Goal: Task Accomplishment & Management: Complete application form

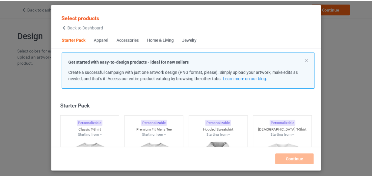
scroll to position [8, 0]
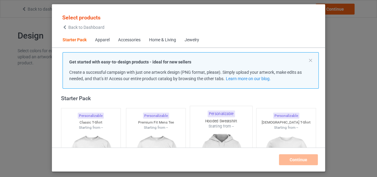
click at [90, 125] on div "Starting from --" at bounding box center [90, 127] width 59 height 5
click at [140, 130] on div at bounding box center [155, 164] width 59 height 68
click at [210, 129] on div at bounding box center [221, 164] width 62 height 71
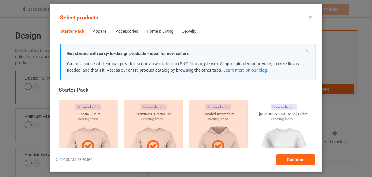
scroll to position [173, 0]
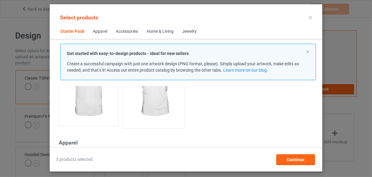
click at [97, 106] on img at bounding box center [89, 89] width 54 height 68
click at [140, 109] on img at bounding box center [153, 89] width 57 height 71
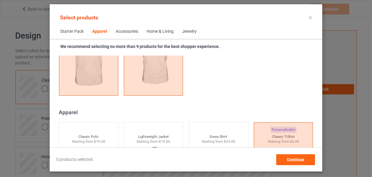
scroll to position [449, 0]
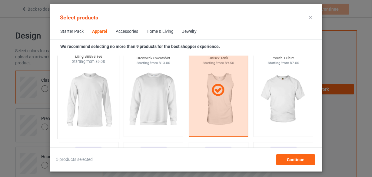
click at [107, 97] on div at bounding box center [89, 99] width 62 height 71
drag, startPoint x: 133, startPoint y: 98, endPoint x: 107, endPoint y: 147, distance: 55.1
click at [133, 98] on img at bounding box center [153, 99] width 54 height 68
click at [286, 103] on img at bounding box center [284, 99] width 54 height 68
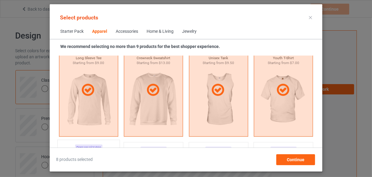
click at [159, 29] on div "Home & Living" at bounding box center [160, 32] width 27 height 6
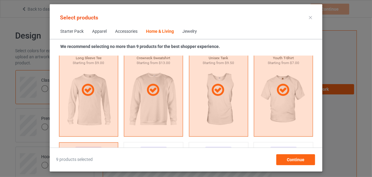
scroll to position [2735, 0]
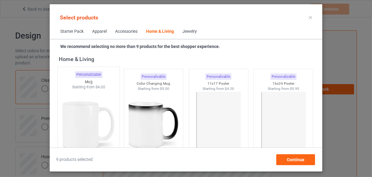
click at [101, 102] on img at bounding box center [88, 125] width 57 height 71
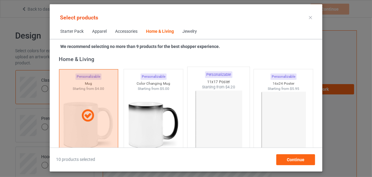
click at [162, 110] on img at bounding box center [153, 125] width 54 height 68
click at [198, 108] on img at bounding box center [218, 125] width 57 height 71
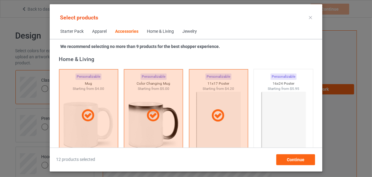
scroll to position [2349, 0]
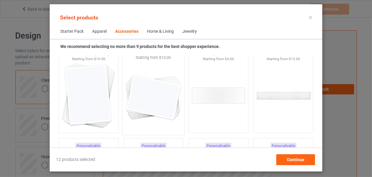
click at [98, 92] on img at bounding box center [89, 96] width 54 height 68
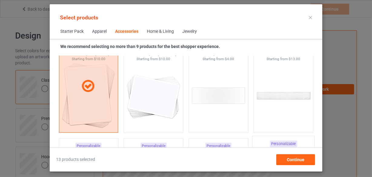
click at [140, 98] on img at bounding box center [153, 96] width 54 height 68
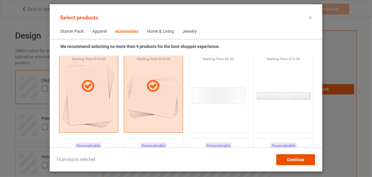
click at [291, 158] on span "Continue" at bounding box center [296, 159] width 18 height 5
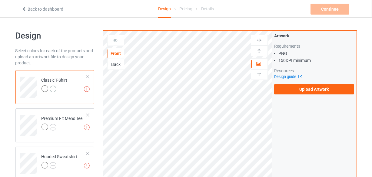
click at [54, 89] on img at bounding box center [53, 89] width 7 height 7
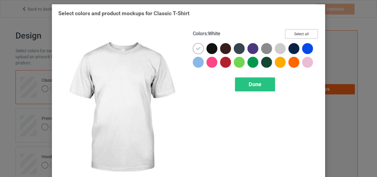
click at [295, 33] on button "Select all" at bounding box center [301, 33] width 33 height 9
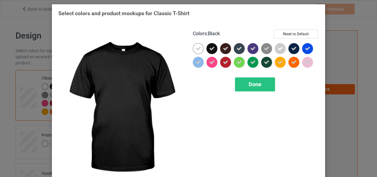
click at [198, 48] on icon at bounding box center [197, 48] width 5 height 5
click at [198, 48] on div at bounding box center [198, 48] width 11 height 11
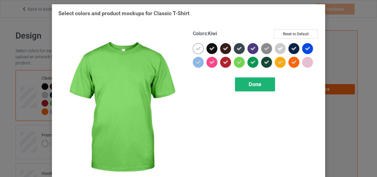
click at [251, 83] on span "Done" at bounding box center [254, 84] width 13 height 6
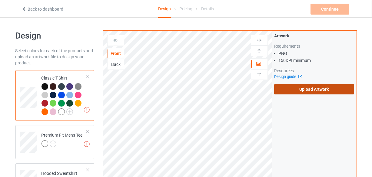
click at [318, 88] on label "Upload Artwork" at bounding box center [314, 89] width 80 height 10
click at [0, 0] on input "Upload Artwork" at bounding box center [0, 0] width 0 height 0
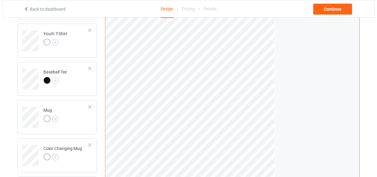
scroll to position [482, 0]
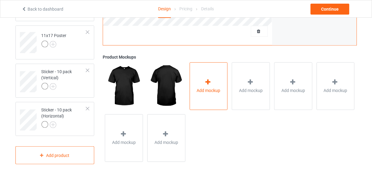
click at [204, 81] on icon at bounding box center [208, 82] width 8 height 6
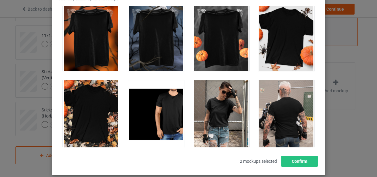
scroll to position [6065, 0]
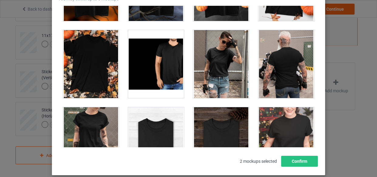
click at [154, 111] on div at bounding box center [156, 141] width 56 height 68
click at [208, 109] on div at bounding box center [221, 141] width 56 height 68
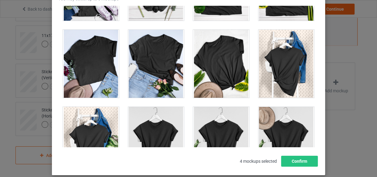
scroll to position [8515, 0]
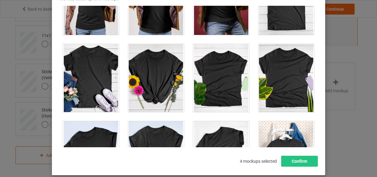
click at [284, 23] on div at bounding box center [286, 1] width 56 height 68
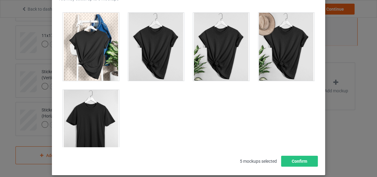
scroll to position [8708, 0]
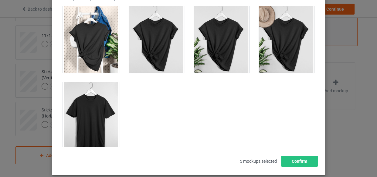
click at [70, 93] on div at bounding box center [91, 116] width 56 height 68
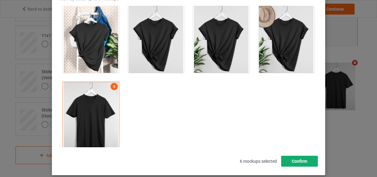
click at [302, 156] on button "Confirm" at bounding box center [299, 161] width 37 height 11
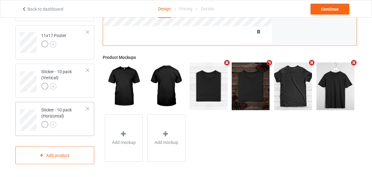
click at [75, 126] on div at bounding box center [64, 125] width 45 height 8
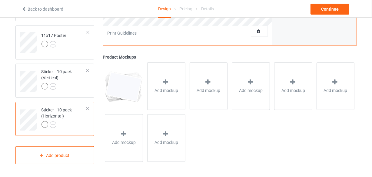
click at [164, 91] on span "Add mockup" at bounding box center [167, 91] width 24 height 6
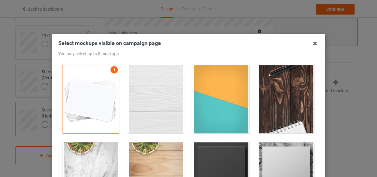
click at [159, 92] on div at bounding box center [156, 99] width 56 height 68
click at [200, 94] on div at bounding box center [221, 99] width 56 height 68
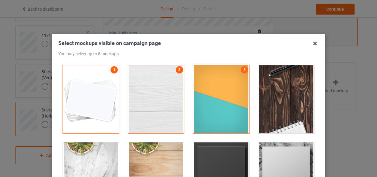
click at [270, 91] on div at bounding box center [286, 99] width 56 height 68
click at [196, 157] on div at bounding box center [221, 176] width 56 height 68
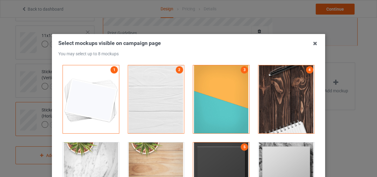
click at [243, 151] on div at bounding box center [221, 176] width 56 height 68
click at [226, 152] on div at bounding box center [221, 176] width 56 height 68
click at [267, 156] on div at bounding box center [286, 176] width 56 height 68
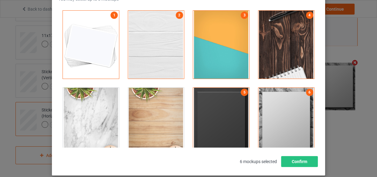
scroll to position [55, 0]
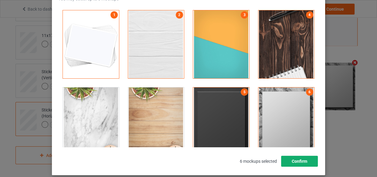
click at [300, 161] on button "Confirm" at bounding box center [299, 161] width 37 height 11
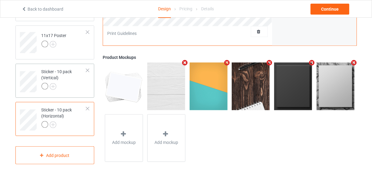
click at [82, 84] on div at bounding box center [64, 87] width 45 height 8
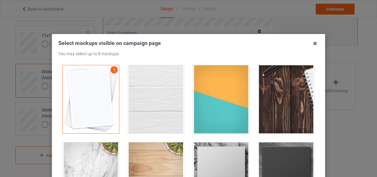
click at [148, 90] on div at bounding box center [156, 99] width 56 height 68
click at [207, 99] on div at bounding box center [221, 99] width 56 height 68
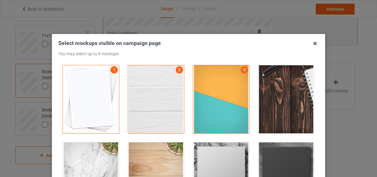
click at [282, 91] on div at bounding box center [286, 99] width 56 height 68
click at [209, 151] on div at bounding box center [221, 176] width 56 height 68
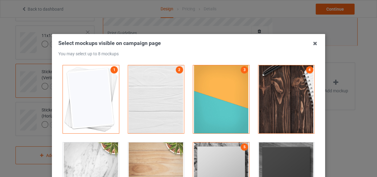
drag, startPoint x: 281, startPoint y: 163, endPoint x: 298, endPoint y: 155, distance: 18.5
click at [281, 163] on div at bounding box center [286, 176] width 56 height 68
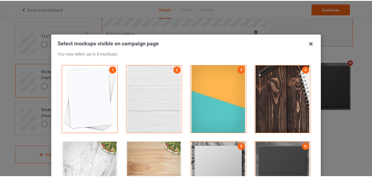
scroll to position [55, 0]
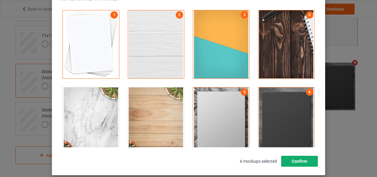
click at [303, 162] on button "Confirm" at bounding box center [299, 161] width 37 height 11
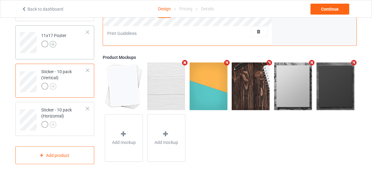
click at [51, 42] on img at bounding box center [53, 44] width 7 height 7
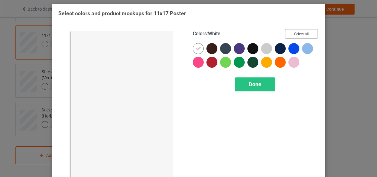
click at [291, 33] on button "Select all" at bounding box center [301, 33] width 33 height 9
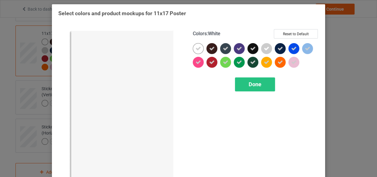
click at [193, 48] on div at bounding box center [198, 48] width 11 height 11
click at [255, 83] on span "Done" at bounding box center [254, 84] width 13 height 6
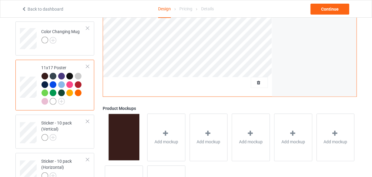
scroll to position [399, 0]
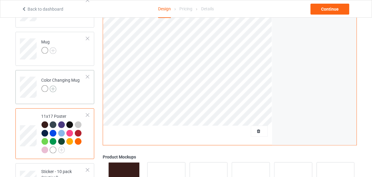
click at [53, 87] on img at bounding box center [53, 89] width 7 height 7
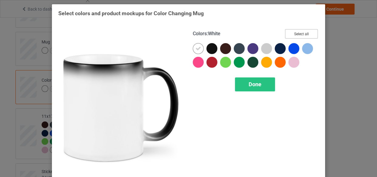
click at [307, 32] on button "Select all" at bounding box center [301, 33] width 33 height 9
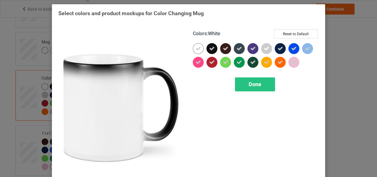
click at [195, 50] on icon at bounding box center [197, 48] width 5 height 5
click at [194, 50] on div at bounding box center [198, 48] width 11 height 11
click at [241, 76] on div "Colors : White Reset to Default Done" at bounding box center [255, 108] width 134 height 166
click at [246, 81] on div "Done" at bounding box center [255, 84] width 40 height 14
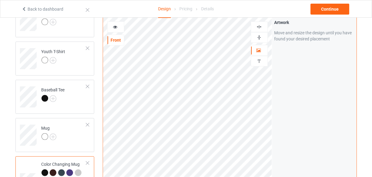
scroll to position [288, 0]
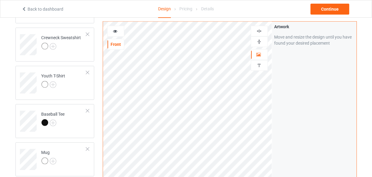
click at [256, 44] on div at bounding box center [259, 42] width 16 height 6
click at [260, 44] on img at bounding box center [260, 42] width 6 height 6
click at [119, 29] on div at bounding box center [116, 31] width 16 height 6
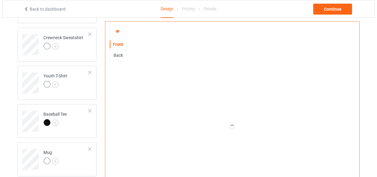
scroll to position [426, 0]
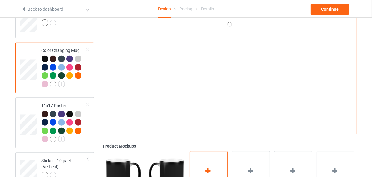
click at [211, 151] on div "Add mockup" at bounding box center [209, 175] width 38 height 48
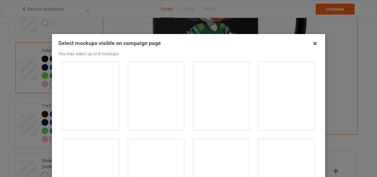
scroll to position [1075, 0]
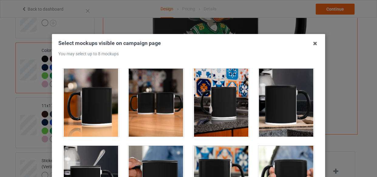
drag, startPoint x: 97, startPoint y: 84, endPoint x: 155, endPoint y: 97, distance: 58.9
click at [98, 85] on div at bounding box center [91, 103] width 56 height 68
click at [155, 97] on div at bounding box center [156, 103] width 56 height 68
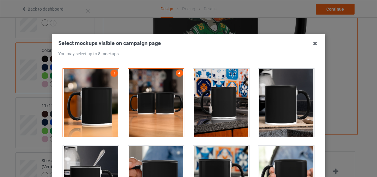
click at [206, 98] on div at bounding box center [221, 103] width 56 height 68
click at [291, 102] on div at bounding box center [286, 103] width 56 height 68
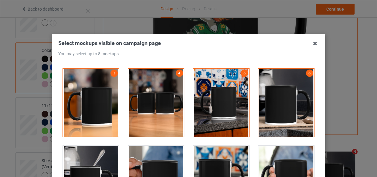
drag, startPoint x: 103, startPoint y: 153, endPoint x: 239, endPoint y: 153, distance: 135.8
click at [109, 154] on div at bounding box center [91, 180] width 56 height 68
click at [286, 152] on div at bounding box center [286, 180] width 56 height 68
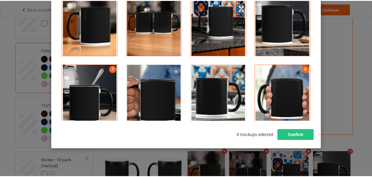
scroll to position [87, 0]
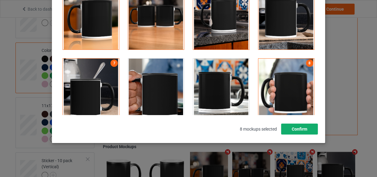
click at [307, 128] on button "Confirm" at bounding box center [299, 128] width 37 height 11
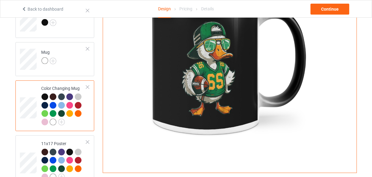
scroll to position [344, 0]
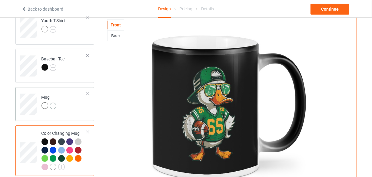
click at [52, 105] on img at bounding box center [53, 105] width 7 height 7
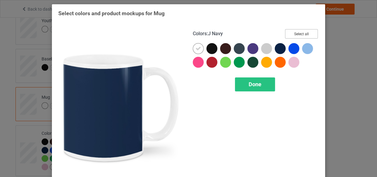
click at [300, 35] on button "Select all" at bounding box center [301, 33] width 33 height 9
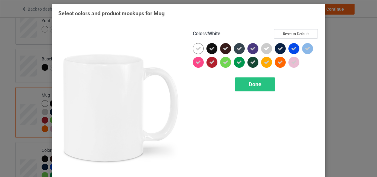
click at [198, 46] on icon at bounding box center [197, 48] width 5 height 5
click at [198, 46] on div at bounding box center [198, 48] width 11 height 11
click at [263, 84] on div "Done" at bounding box center [255, 84] width 40 height 14
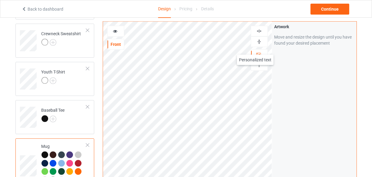
scroll to position [288, 0]
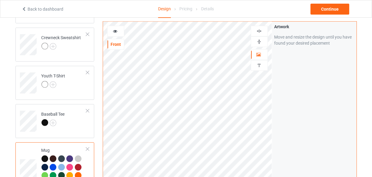
click at [257, 41] on img at bounding box center [260, 42] width 6 height 6
click at [111, 31] on div at bounding box center [116, 31] width 16 height 6
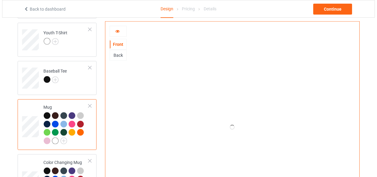
scroll to position [482, 0]
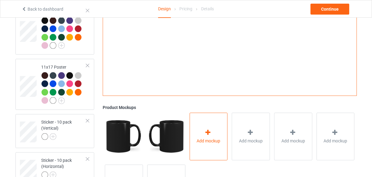
click at [212, 127] on div "Add mockup" at bounding box center [209, 136] width 38 height 48
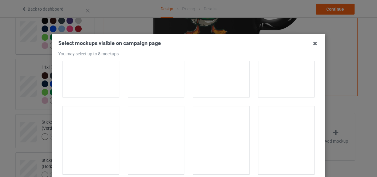
scroll to position [1130, 0]
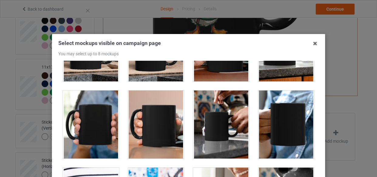
click at [97, 67] on div at bounding box center [91, 47] width 56 height 68
click at [134, 69] on div at bounding box center [156, 47] width 56 height 68
click at [205, 71] on div at bounding box center [221, 47] width 56 height 68
drag, startPoint x: 276, startPoint y: 75, endPoint x: 221, endPoint y: 104, distance: 61.9
click at [276, 75] on div at bounding box center [286, 47] width 56 height 68
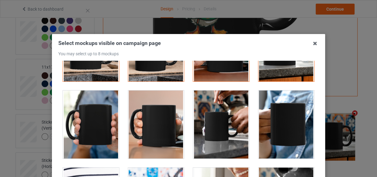
click at [214, 110] on div at bounding box center [221, 124] width 56 height 68
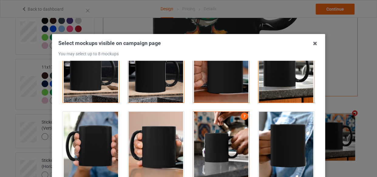
scroll to position [1075, 0]
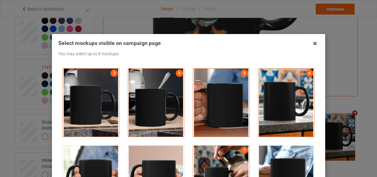
click at [153, 108] on div at bounding box center [156, 103] width 56 height 68
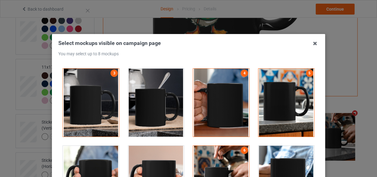
click at [90, 106] on div at bounding box center [91, 103] width 56 height 68
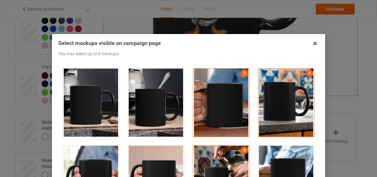
scroll to position [992, 0]
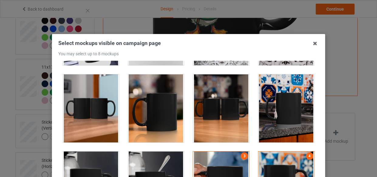
click at [109, 116] on div at bounding box center [91, 108] width 56 height 68
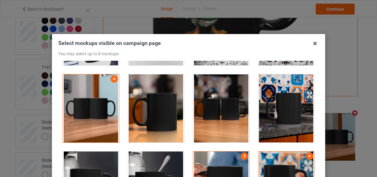
drag, startPoint x: 158, startPoint y: 118, endPoint x: 200, endPoint y: 114, distance: 42.7
click at [158, 118] on div at bounding box center [156, 108] width 56 height 68
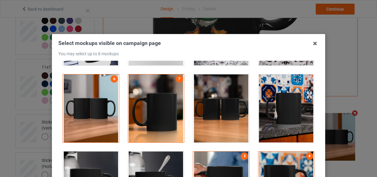
click at [279, 112] on div at bounding box center [286, 108] width 56 height 68
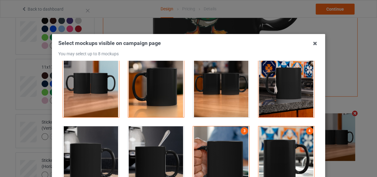
scroll to position [1047, 0]
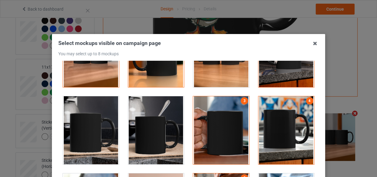
click at [273, 119] on div at bounding box center [286, 130] width 56 height 68
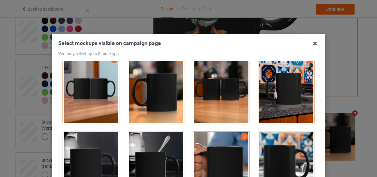
scroll to position [1020, 0]
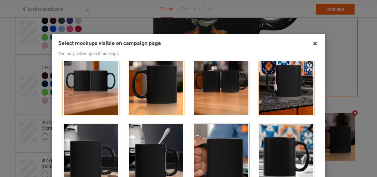
click at [277, 135] on div at bounding box center [286, 158] width 56 height 68
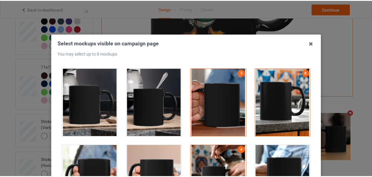
scroll to position [55, 0]
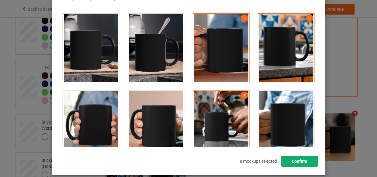
click at [303, 161] on button "Confirm" at bounding box center [299, 161] width 37 height 11
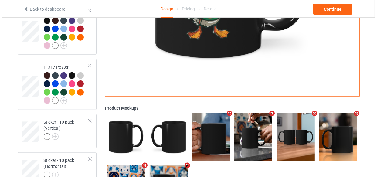
scroll to position [532, 0]
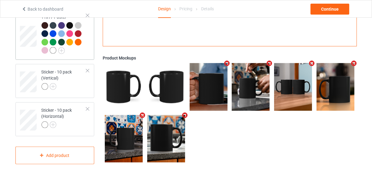
click at [77, 49] on div at bounding box center [64, 38] width 45 height 33
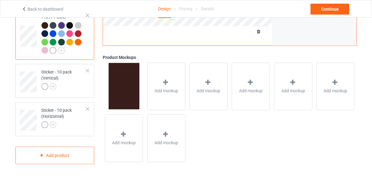
click at [163, 88] on span "Add mockup" at bounding box center [167, 91] width 24 height 6
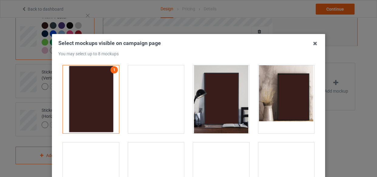
click at [163, 88] on div at bounding box center [156, 99] width 56 height 68
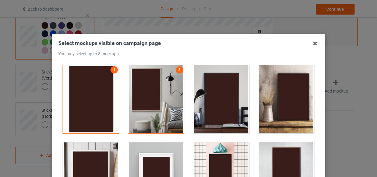
click at [216, 104] on div at bounding box center [221, 99] width 56 height 68
click at [168, 147] on div at bounding box center [156, 176] width 56 height 68
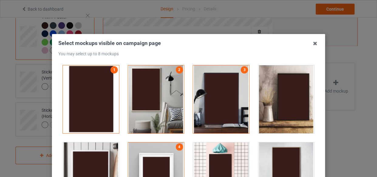
click at [193, 149] on div at bounding box center [221, 176] width 56 height 68
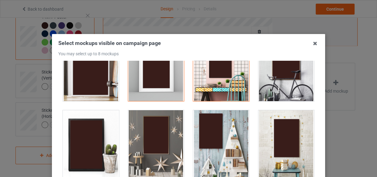
scroll to position [110, 0]
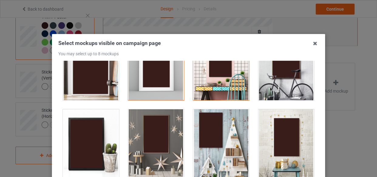
click at [167, 126] on div at bounding box center [156, 143] width 56 height 68
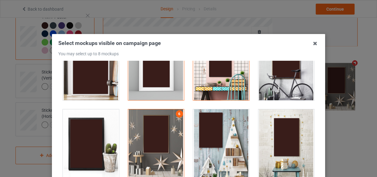
click at [218, 133] on div at bounding box center [221, 143] width 56 height 68
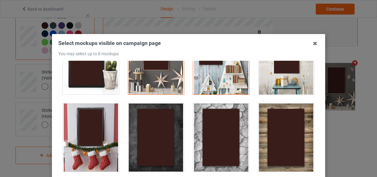
scroll to position [276, 0]
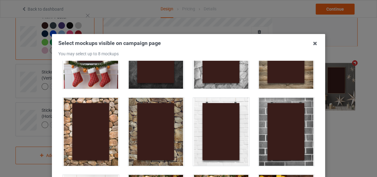
click at [273, 137] on div at bounding box center [286, 132] width 56 height 68
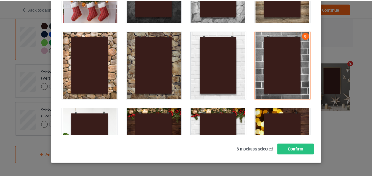
scroll to position [82, 0]
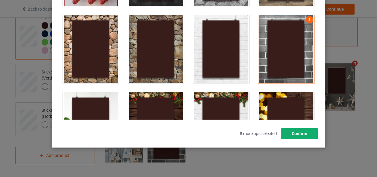
click at [291, 133] on button "Confirm" at bounding box center [299, 133] width 37 height 11
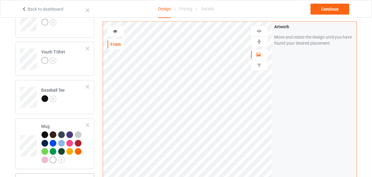
scroll to position [311, 0]
click at [55, 99] on img at bounding box center [53, 99] width 7 height 7
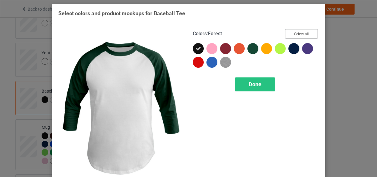
click at [297, 33] on button "Select all" at bounding box center [301, 33] width 33 height 9
click at [259, 83] on span "Done" at bounding box center [254, 84] width 13 height 6
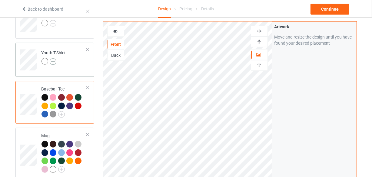
click at [51, 62] on img at bounding box center [53, 61] width 7 height 7
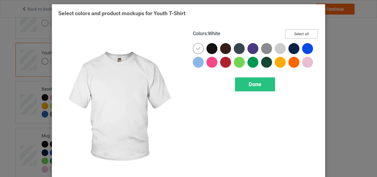
click at [289, 32] on button "Select all" at bounding box center [301, 33] width 33 height 9
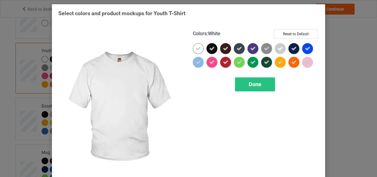
click at [196, 50] on icon at bounding box center [197, 48] width 5 height 5
click at [196, 50] on div at bounding box center [198, 48] width 11 height 11
click at [257, 90] on div "Done" at bounding box center [255, 84] width 40 height 14
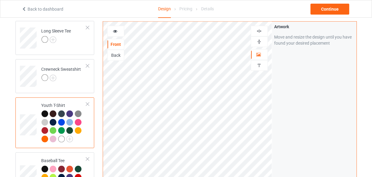
scroll to position [256, 0]
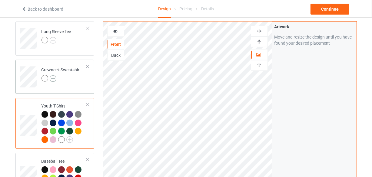
click at [54, 76] on img at bounding box center [53, 78] width 7 height 7
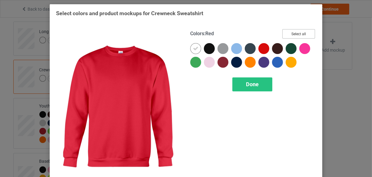
click at [297, 35] on button "Select all" at bounding box center [299, 33] width 33 height 9
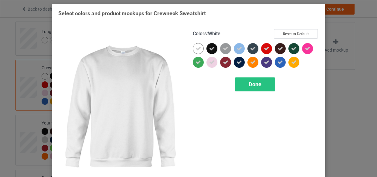
click at [195, 46] on icon at bounding box center [197, 48] width 5 height 5
click at [194, 46] on div at bounding box center [198, 48] width 11 height 11
drag, startPoint x: 247, startPoint y: 87, endPoint x: 69, endPoint y: 58, distance: 180.0
click at [246, 87] on div "Done" at bounding box center [255, 84] width 40 height 14
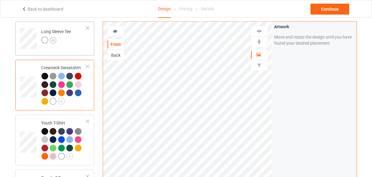
click at [51, 42] on img at bounding box center [53, 40] width 7 height 7
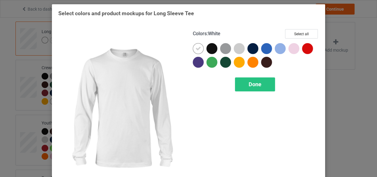
click at [280, 31] on div "Colors : White Select all" at bounding box center [256, 36] width 126 height 14
click at [292, 34] on button "Select all" at bounding box center [301, 33] width 33 height 9
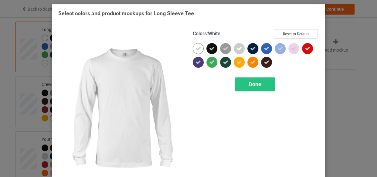
click at [200, 49] on div at bounding box center [198, 48] width 11 height 11
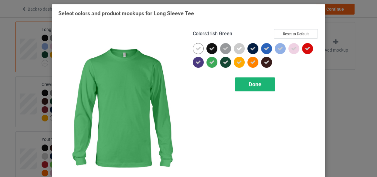
click at [245, 82] on div "Done" at bounding box center [255, 84] width 40 height 14
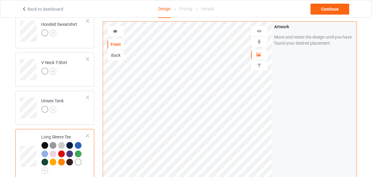
scroll to position [146, 0]
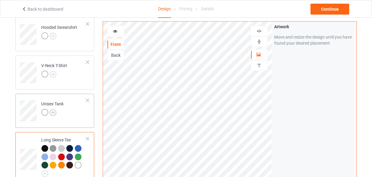
click at [55, 111] on img at bounding box center [53, 112] width 7 height 7
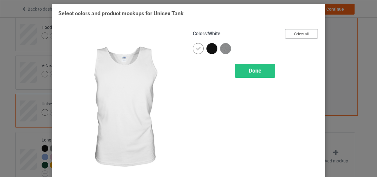
click at [296, 37] on button "Select all" at bounding box center [301, 33] width 33 height 9
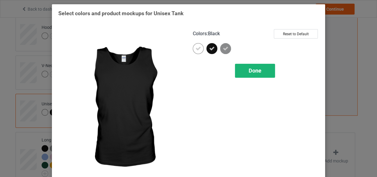
click at [199, 48] on div at bounding box center [198, 48] width 11 height 11
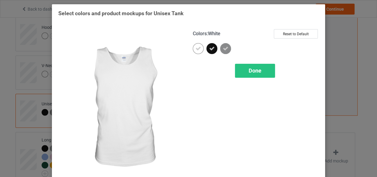
click at [250, 67] on span "Done" at bounding box center [254, 70] width 13 height 6
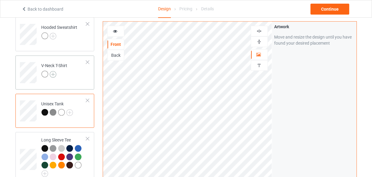
click at [52, 72] on img at bounding box center [53, 74] width 7 height 7
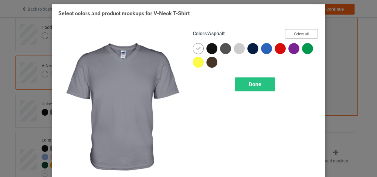
click at [307, 32] on button "Select all" at bounding box center [301, 33] width 33 height 9
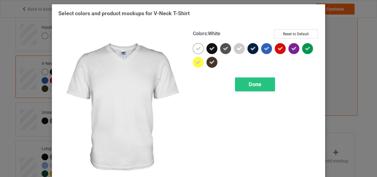
click at [200, 44] on div at bounding box center [198, 48] width 11 height 11
click at [248, 81] on span "Done" at bounding box center [254, 84] width 13 height 6
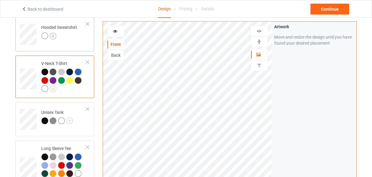
click at [54, 34] on img at bounding box center [53, 36] width 7 height 7
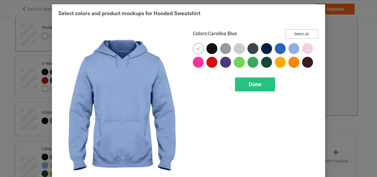
click at [299, 35] on button "Select all" at bounding box center [301, 33] width 33 height 9
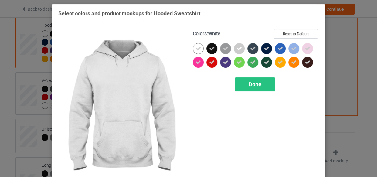
click at [193, 48] on div at bounding box center [198, 48] width 11 height 11
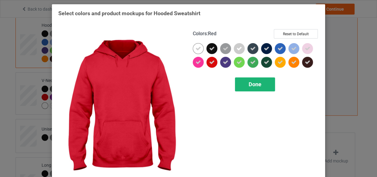
click at [238, 79] on div "Done" at bounding box center [255, 84] width 40 height 14
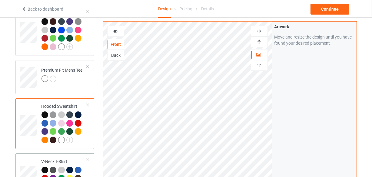
scroll to position [63, 0]
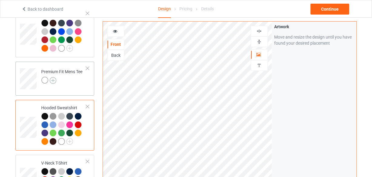
click at [50, 79] on img at bounding box center [53, 80] width 7 height 7
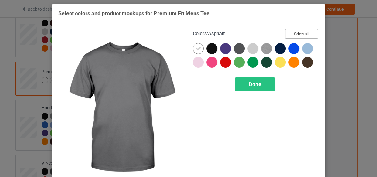
drag, startPoint x: 290, startPoint y: 33, endPoint x: 217, endPoint y: 40, distance: 72.8
click at [290, 33] on button "Select all" at bounding box center [301, 33] width 33 height 9
click at [199, 46] on icon at bounding box center [197, 48] width 5 height 5
click at [199, 45] on div at bounding box center [198, 48] width 11 height 11
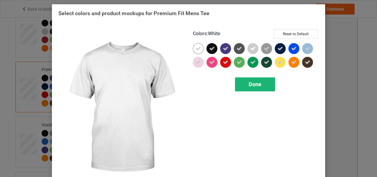
click at [241, 78] on div "Done" at bounding box center [255, 84] width 40 height 14
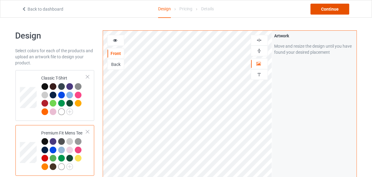
click at [322, 10] on div "Continue" at bounding box center [330, 9] width 39 height 11
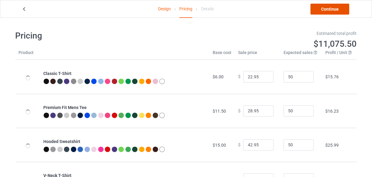
click at [322, 10] on link "Continue" at bounding box center [330, 9] width 39 height 11
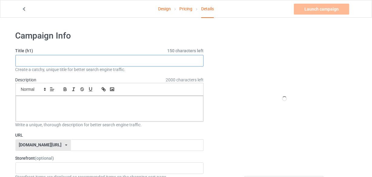
click at [88, 55] on input "text" at bounding box center [109, 61] width 189 height 12
paste input "Duck American Football Sunglasses Cool"
type input "Duck American Football Sunglasses Cool"
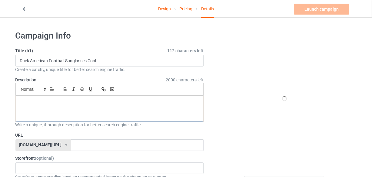
click at [91, 100] on p at bounding box center [110, 103] width 178 height 6
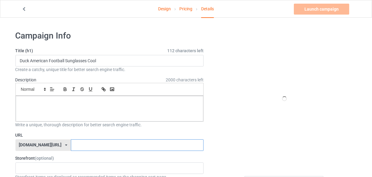
click at [103, 141] on input "text" at bounding box center [137, 145] width 133 height 12
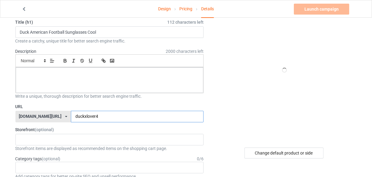
scroll to position [82, 0]
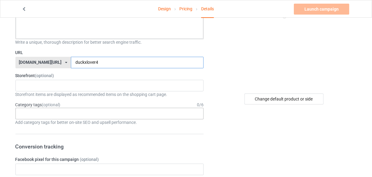
type input "duckxlover4"
click at [109, 113] on div "Age > [DEMOGRAPHIC_DATA] > 1 Age > [DEMOGRAPHIC_DATA] Months > 1 Month Age > [D…" at bounding box center [109, 114] width 189 height 12
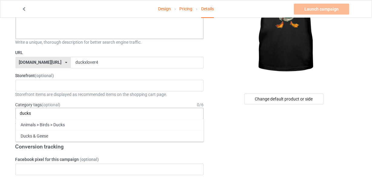
type input "ducks"
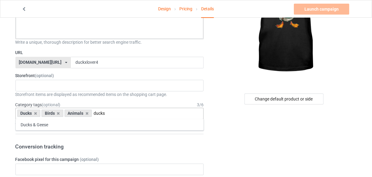
type input "ducks"
type input "geese"
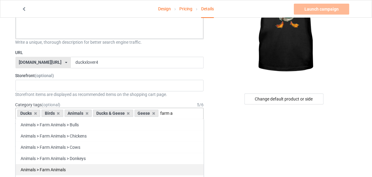
type input "farm a"
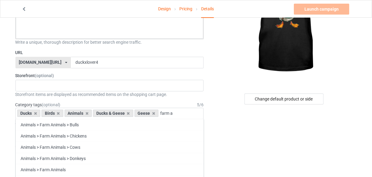
drag, startPoint x: 96, startPoint y: 174, endPoint x: 89, endPoint y: 2, distance: 172.1
click at [96, 174] on div "Animals > Farm Animals" at bounding box center [110, 169] width 188 height 11
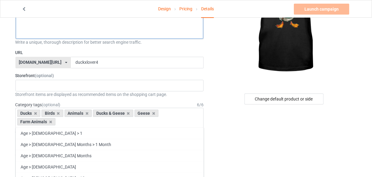
click at [119, 26] on div at bounding box center [110, 25] width 188 height 25
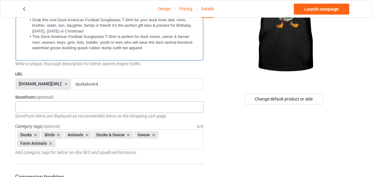
scroll to position [0, 0]
click at [308, 9] on link "Launch campaign" at bounding box center [321, 9] width 55 height 11
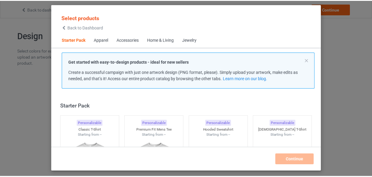
scroll to position [8, 0]
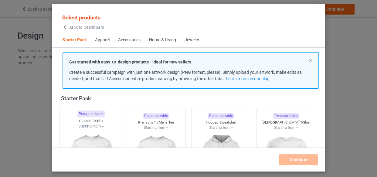
click at [86, 113] on div "Personalizable" at bounding box center [90, 113] width 27 height 7
click at [143, 132] on img at bounding box center [156, 164] width 54 height 68
click at [216, 129] on img at bounding box center [220, 164] width 57 height 71
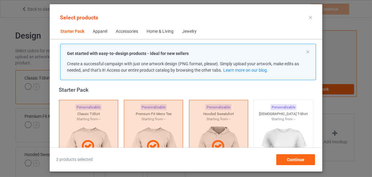
scroll to position [118, 0]
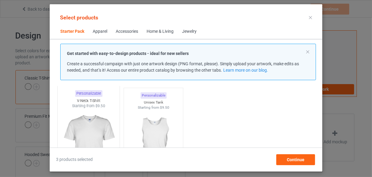
click at [112, 107] on div "Starting from $9.50" at bounding box center [89, 105] width 62 height 5
click at [130, 112] on img at bounding box center [153, 144] width 54 height 68
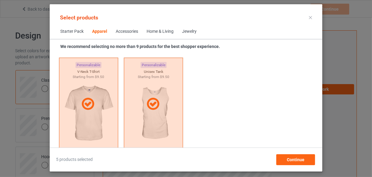
scroll to position [394, 0]
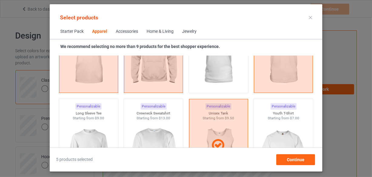
click at [98, 111] on div "Long Sleeve Tee" at bounding box center [88, 113] width 59 height 5
click at [145, 114] on div "Crewneck Sweatshirt" at bounding box center [153, 111] width 62 height 5
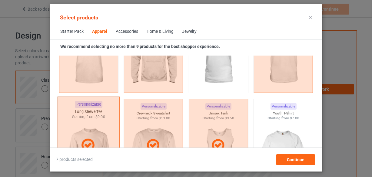
click at [270, 131] on img at bounding box center [284, 155] width 54 height 68
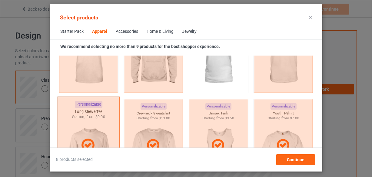
scroll to position [504, 0]
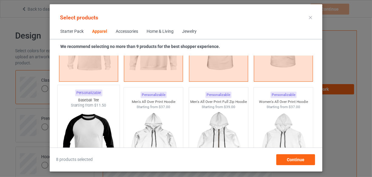
click at [93, 110] on img at bounding box center [88, 143] width 57 height 71
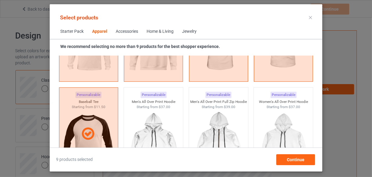
click at [149, 32] on div "Home & Living" at bounding box center [160, 32] width 27 height 6
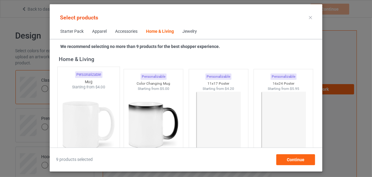
click at [105, 122] on img at bounding box center [88, 125] width 57 height 71
click at [136, 129] on img at bounding box center [153, 125] width 54 height 68
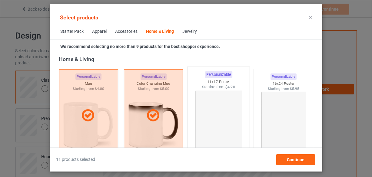
click at [224, 109] on img at bounding box center [218, 125] width 57 height 71
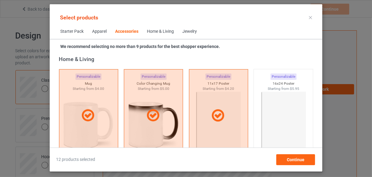
scroll to position [2376, 0]
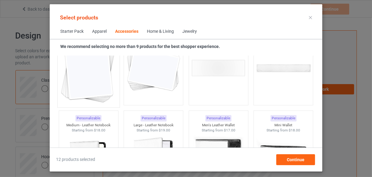
click at [107, 72] on img at bounding box center [88, 68] width 57 height 71
click at [139, 79] on img at bounding box center [153, 68] width 54 height 68
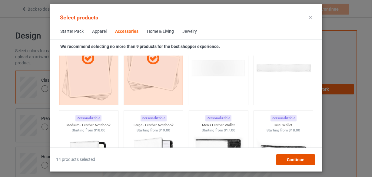
click at [304, 157] on span "Continue" at bounding box center [296, 159] width 18 height 5
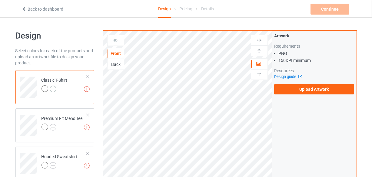
click at [55, 91] on img at bounding box center [53, 89] width 7 height 7
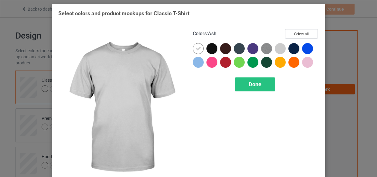
click at [290, 39] on div "Colors : Ash Select all" at bounding box center [256, 36] width 126 height 14
click at [292, 35] on button "Select all" at bounding box center [301, 33] width 33 height 9
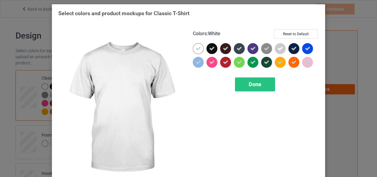
click at [196, 46] on icon at bounding box center [197, 48] width 5 height 5
click at [196, 45] on div at bounding box center [198, 48] width 11 height 11
click at [252, 79] on div "Done" at bounding box center [255, 84] width 40 height 14
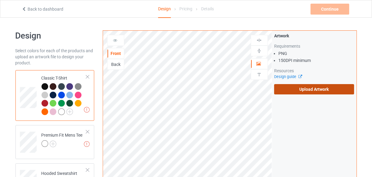
click at [330, 89] on label "Upload Artwork" at bounding box center [314, 89] width 80 height 10
click at [0, 0] on input "Upload Artwork" at bounding box center [0, 0] width 0 height 0
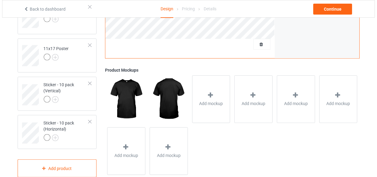
scroll to position [482, 0]
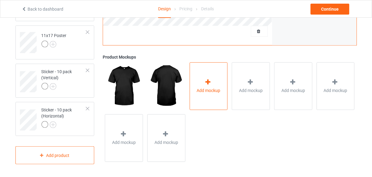
click at [211, 73] on div "Add mockup" at bounding box center [209, 86] width 38 height 48
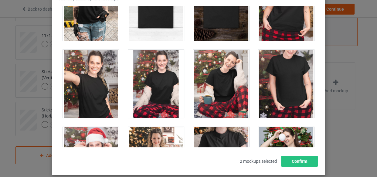
scroll to position [6169, 0]
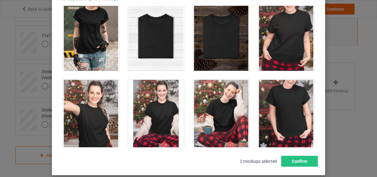
click at [158, 44] on div at bounding box center [156, 37] width 56 height 68
click at [198, 42] on div at bounding box center [221, 37] width 56 height 68
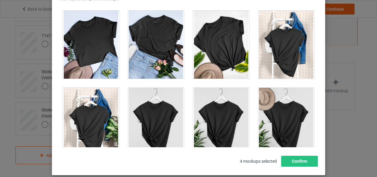
scroll to position [8515, 0]
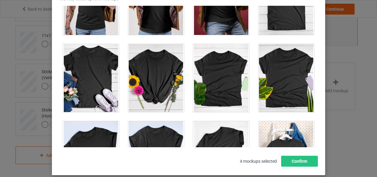
click at [287, 22] on div at bounding box center [286, 1] width 56 height 68
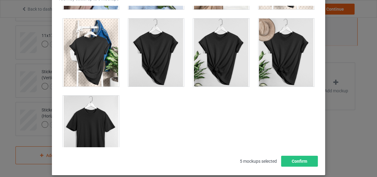
scroll to position [8708, 0]
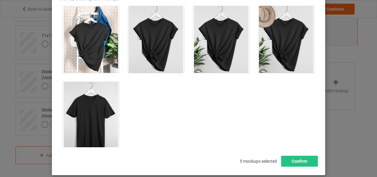
click at [101, 91] on div at bounding box center [91, 116] width 56 height 68
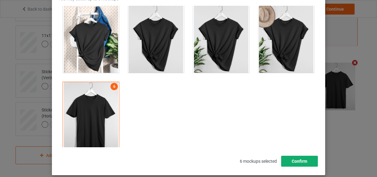
click at [289, 156] on button "Confirm" at bounding box center [299, 161] width 37 height 11
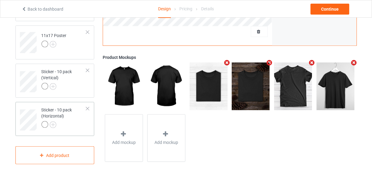
click at [73, 116] on div "Sticker - 10 pack (Horizontal)" at bounding box center [64, 117] width 45 height 21
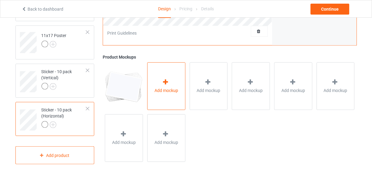
click at [160, 80] on div "Add mockup" at bounding box center [166, 86] width 38 height 48
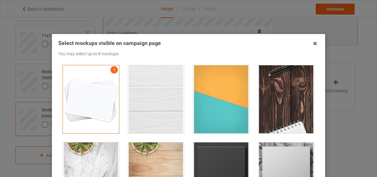
click at [172, 83] on div at bounding box center [156, 99] width 56 height 68
click at [197, 85] on div at bounding box center [221, 99] width 56 height 68
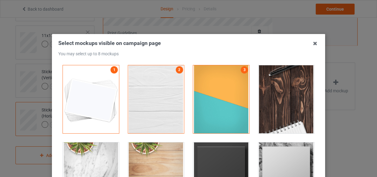
click at [258, 95] on div at bounding box center [286, 99] width 56 height 68
click at [234, 151] on div at bounding box center [221, 176] width 56 height 68
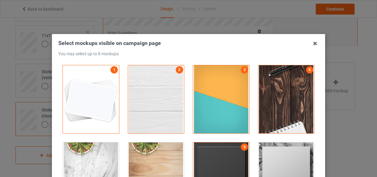
click at [258, 148] on div at bounding box center [286, 176] width 56 height 68
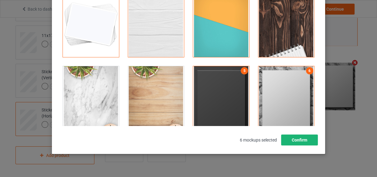
scroll to position [82, 0]
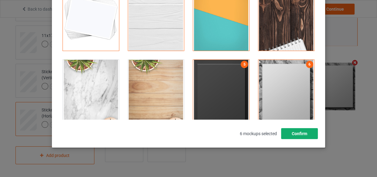
click at [305, 135] on button "Confirm" at bounding box center [299, 133] width 37 height 11
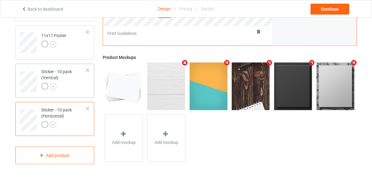
click at [74, 81] on div "Sticker - 10 pack (Vertical)" at bounding box center [64, 79] width 45 height 21
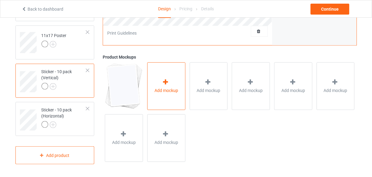
click at [159, 81] on div "Add mockup" at bounding box center [166, 86] width 38 height 48
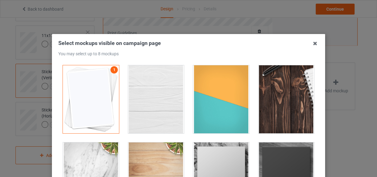
click at [152, 91] on div at bounding box center [156, 99] width 56 height 68
click at [197, 90] on div at bounding box center [221, 99] width 56 height 68
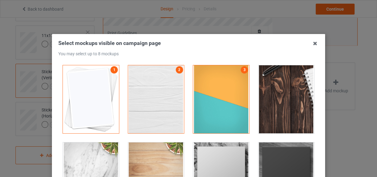
click at [273, 101] on div at bounding box center [286, 99] width 56 height 68
click at [240, 148] on div at bounding box center [221, 176] width 56 height 68
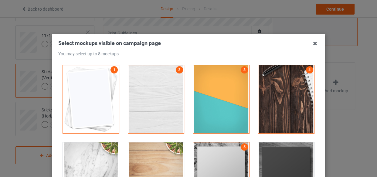
click at [258, 148] on div at bounding box center [286, 176] width 56 height 68
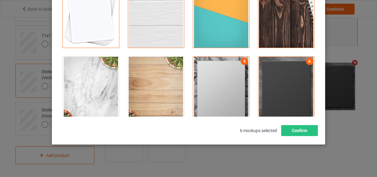
scroll to position [87, 0]
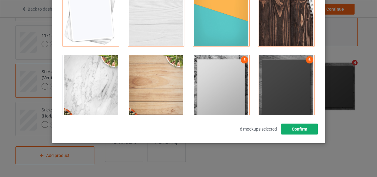
click at [286, 130] on button "Confirm" at bounding box center [299, 128] width 37 height 11
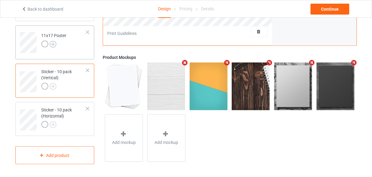
click at [55, 43] on img at bounding box center [53, 44] width 7 height 7
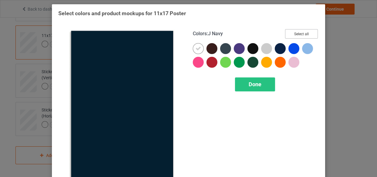
click at [287, 32] on button "Select all" at bounding box center [301, 33] width 33 height 9
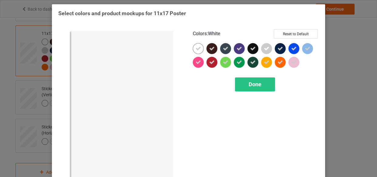
click at [199, 44] on div at bounding box center [198, 48] width 11 height 11
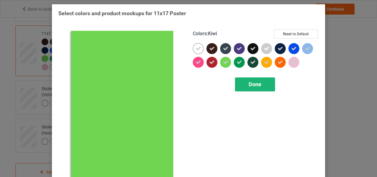
click at [254, 82] on span "Done" at bounding box center [254, 84] width 13 height 6
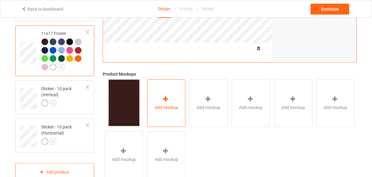
click at [174, 93] on div "Add mockup" at bounding box center [166, 103] width 38 height 48
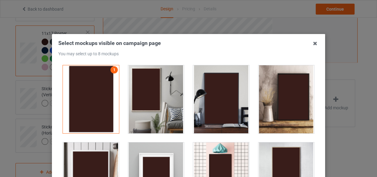
click at [150, 87] on div at bounding box center [156, 99] width 56 height 68
click at [201, 92] on div at bounding box center [221, 99] width 56 height 68
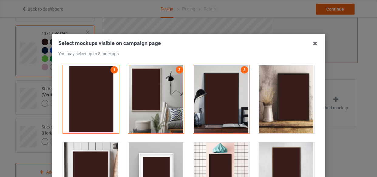
click at [167, 150] on div at bounding box center [156, 176] width 56 height 68
click at [202, 153] on div at bounding box center [221, 176] width 56 height 68
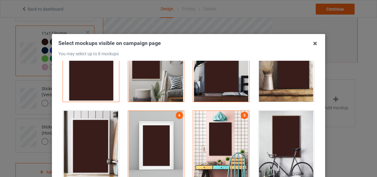
scroll to position [110, 0]
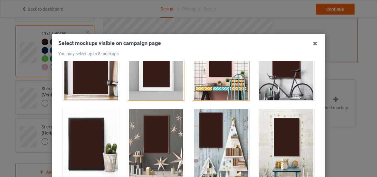
click at [183, 136] on div at bounding box center [155, 143] width 65 height 77
click at [173, 136] on div at bounding box center [156, 143] width 56 height 68
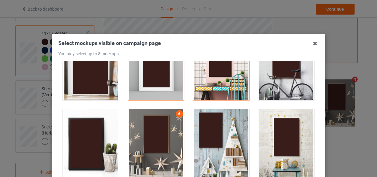
click at [202, 136] on div at bounding box center [221, 143] width 56 height 68
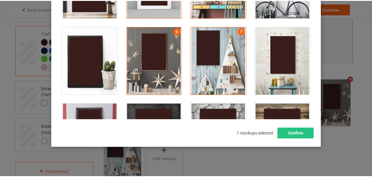
scroll to position [193, 0]
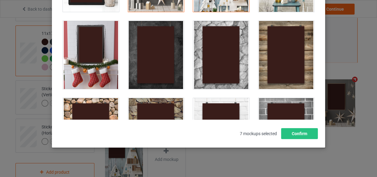
click at [281, 103] on div at bounding box center [286, 132] width 56 height 68
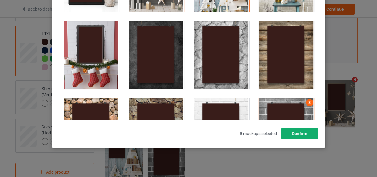
click at [303, 128] on button "Confirm" at bounding box center [299, 133] width 37 height 11
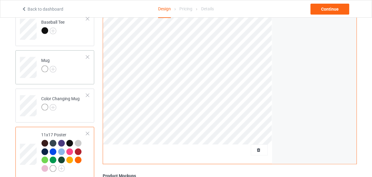
scroll to position [371, 0]
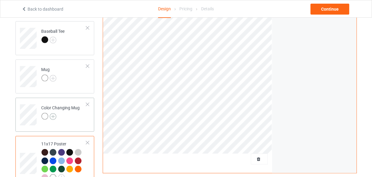
click at [51, 117] on img at bounding box center [53, 116] width 7 height 7
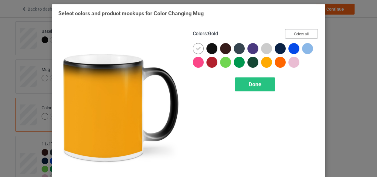
click at [293, 34] on button "Select all" at bounding box center [301, 33] width 33 height 9
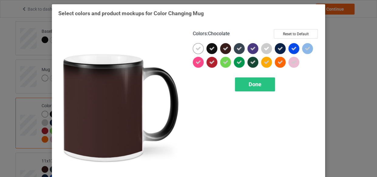
click at [198, 50] on icon at bounding box center [197, 48] width 5 height 5
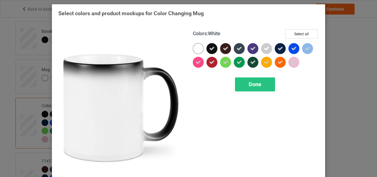
click at [198, 50] on div at bounding box center [198, 48] width 11 height 11
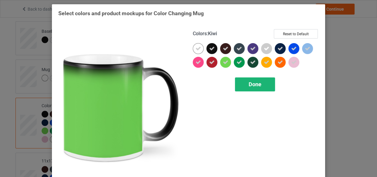
click at [243, 82] on div "Done" at bounding box center [255, 84] width 40 height 14
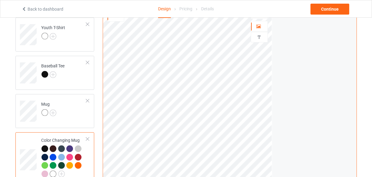
scroll to position [316, 0]
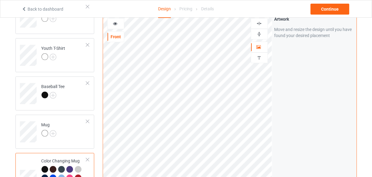
click at [259, 33] on img at bounding box center [260, 34] width 6 height 6
click at [119, 23] on div at bounding box center [116, 24] width 16 height 6
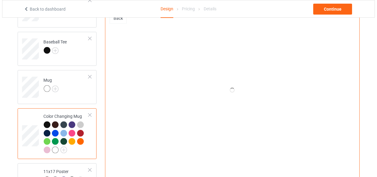
scroll to position [426, 0]
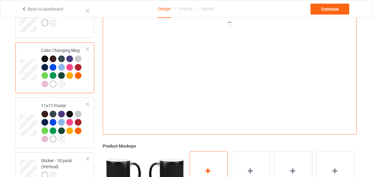
click at [221, 159] on div "Add mockup" at bounding box center [209, 175] width 38 height 48
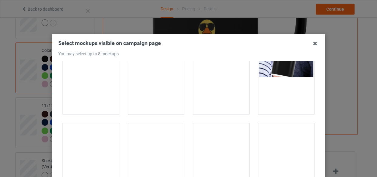
scroll to position [1047, 0]
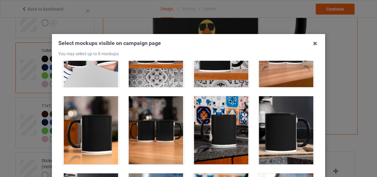
click at [96, 99] on div at bounding box center [91, 130] width 56 height 68
click at [138, 108] on div at bounding box center [156, 130] width 56 height 68
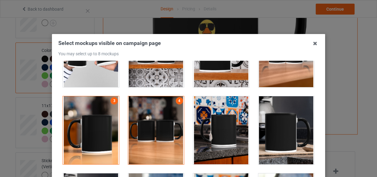
click at [200, 116] on div at bounding box center [221, 130] width 56 height 68
click at [285, 119] on div at bounding box center [286, 130] width 56 height 68
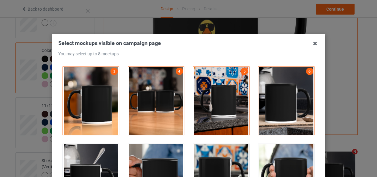
scroll to position [1130, 0]
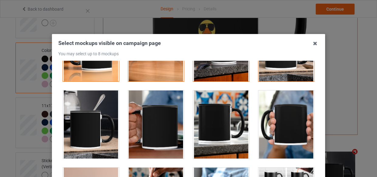
click at [100, 118] on div at bounding box center [91, 124] width 56 height 68
click at [273, 118] on div at bounding box center [286, 124] width 56 height 68
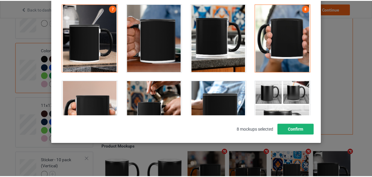
scroll to position [87, 0]
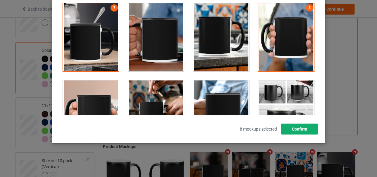
click at [302, 130] on button "Confirm" at bounding box center [299, 128] width 37 height 11
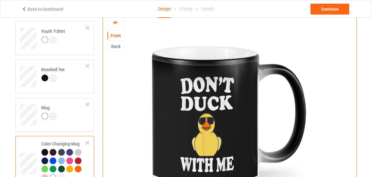
scroll to position [316, 0]
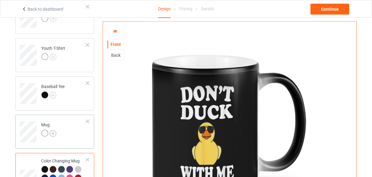
click at [53, 135] on img at bounding box center [53, 133] width 7 height 7
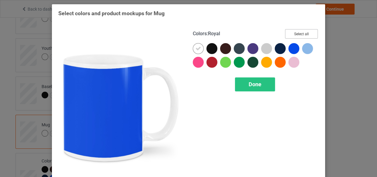
click at [297, 33] on button "Select all" at bounding box center [301, 33] width 33 height 9
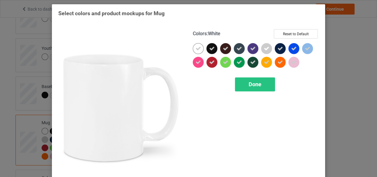
click at [197, 49] on icon at bounding box center [197, 48] width 5 height 5
click at [197, 49] on div at bounding box center [198, 48] width 11 height 11
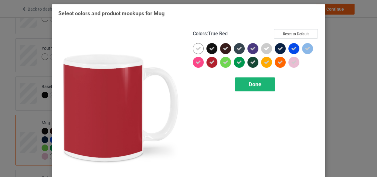
click at [244, 84] on div "Done" at bounding box center [255, 84] width 40 height 14
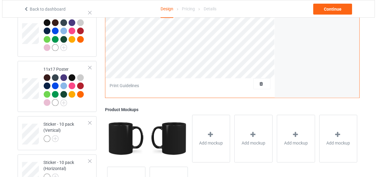
scroll to position [509, 0]
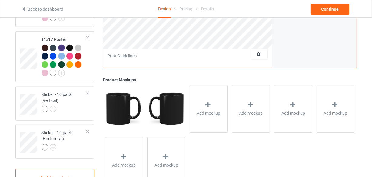
click at [210, 90] on div "Add mockup" at bounding box center [209, 109] width 38 height 48
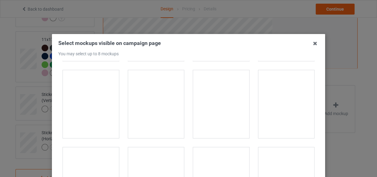
scroll to position [965, 0]
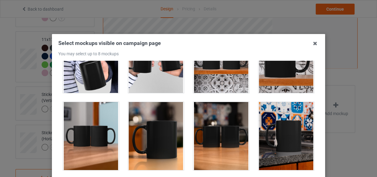
click at [101, 123] on div at bounding box center [91, 136] width 56 height 68
click at [140, 125] on div at bounding box center [156, 136] width 56 height 68
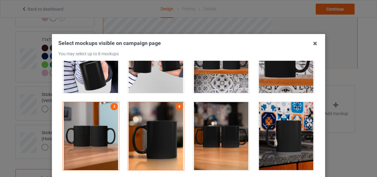
click at [188, 125] on div at bounding box center [220, 135] width 65 height 77
click at [200, 128] on div at bounding box center [221, 136] width 56 height 68
click at [270, 123] on div at bounding box center [286, 136] width 56 height 68
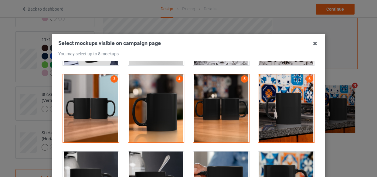
scroll to position [1075, 0]
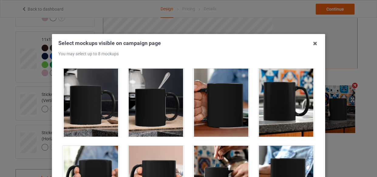
click at [226, 98] on div at bounding box center [221, 103] width 56 height 68
click at [275, 101] on div at bounding box center [286, 103] width 56 height 68
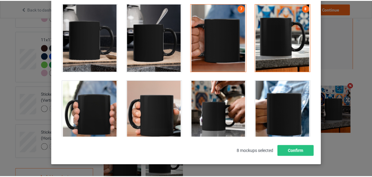
scroll to position [82, 0]
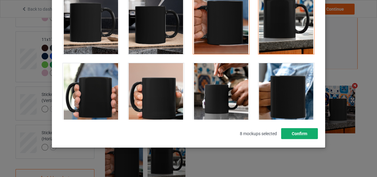
click at [303, 133] on button "Confirm" at bounding box center [299, 133] width 37 height 11
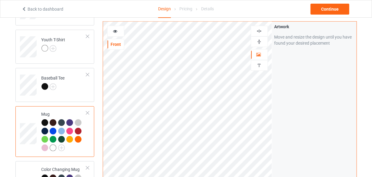
scroll to position [316, 0]
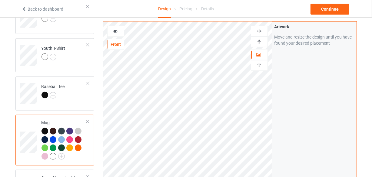
click at [119, 30] on div at bounding box center [116, 31] width 16 height 6
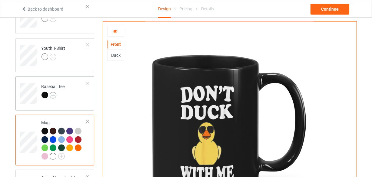
click at [53, 95] on img at bounding box center [53, 95] width 7 height 7
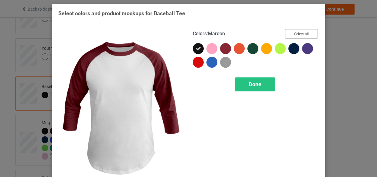
click at [309, 33] on button "Select all" at bounding box center [301, 33] width 33 height 9
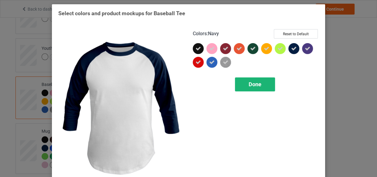
click at [257, 83] on span "Done" at bounding box center [254, 84] width 13 height 6
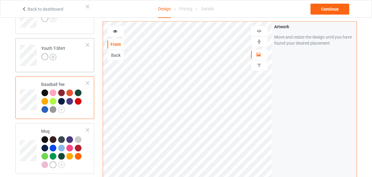
click at [55, 55] on img at bounding box center [53, 57] width 7 height 7
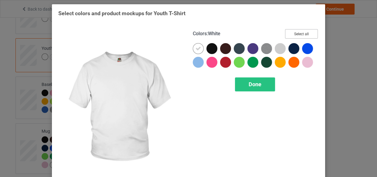
click at [295, 32] on button "Select all" at bounding box center [301, 33] width 33 height 9
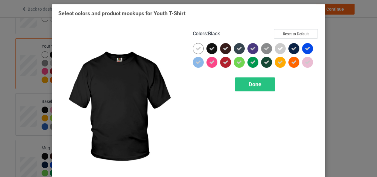
click at [197, 51] on icon at bounding box center [197, 48] width 5 height 5
click at [197, 51] on div at bounding box center [198, 48] width 11 height 11
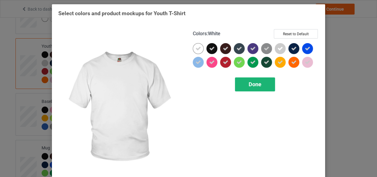
click at [245, 80] on div "Done" at bounding box center [255, 84] width 40 height 14
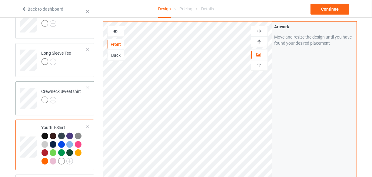
scroll to position [233, 0]
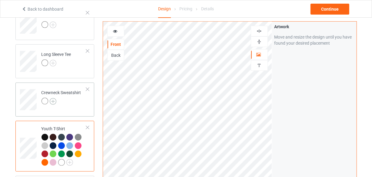
click at [53, 102] on img at bounding box center [53, 101] width 7 height 7
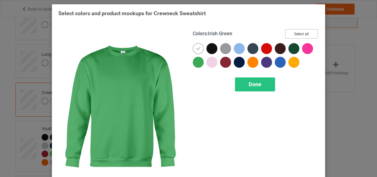
click at [296, 36] on button "Select all" at bounding box center [301, 33] width 33 height 9
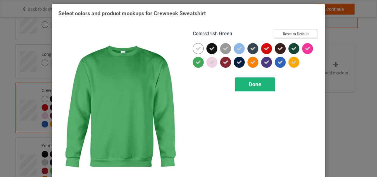
click at [197, 46] on icon at bounding box center [197, 48] width 5 height 5
click at [197, 46] on div at bounding box center [198, 48] width 11 height 11
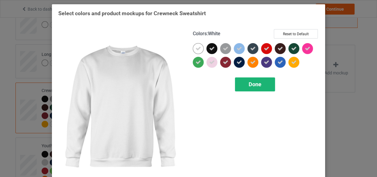
click at [259, 86] on span "Done" at bounding box center [254, 84] width 13 height 6
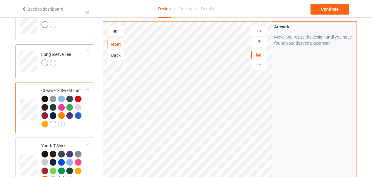
click at [52, 64] on img at bounding box center [53, 63] width 7 height 7
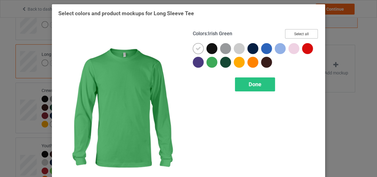
click at [294, 33] on button "Select all" at bounding box center [301, 33] width 33 height 9
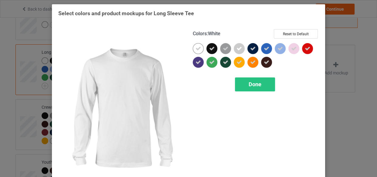
click at [195, 46] on icon at bounding box center [197, 48] width 5 height 5
click at [195, 46] on div at bounding box center [198, 48] width 11 height 11
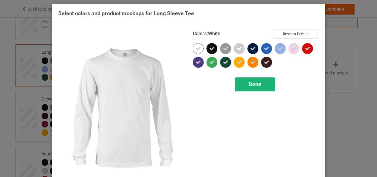
click at [248, 81] on span "Done" at bounding box center [254, 84] width 13 height 6
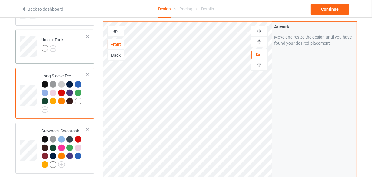
scroll to position [178, 0]
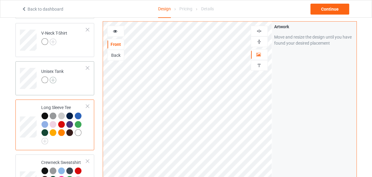
click at [52, 82] on img at bounding box center [53, 80] width 7 height 7
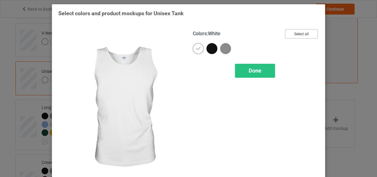
click at [286, 33] on button "Select all" at bounding box center [301, 33] width 33 height 9
click at [197, 47] on icon at bounding box center [197, 48] width 5 height 5
click at [197, 47] on div at bounding box center [198, 48] width 11 height 11
click at [237, 65] on div "Done" at bounding box center [255, 71] width 40 height 14
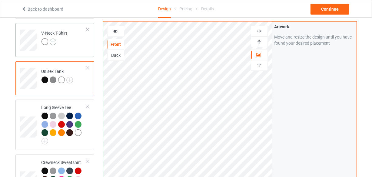
click at [52, 42] on img at bounding box center [53, 42] width 7 height 7
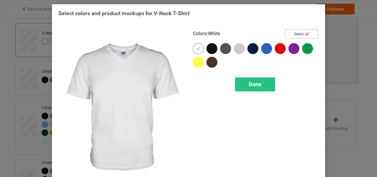
click at [290, 35] on button "Select all" at bounding box center [301, 33] width 33 height 9
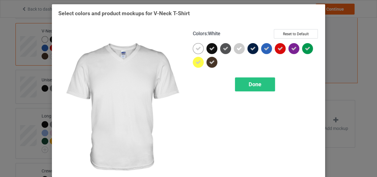
click at [196, 48] on icon at bounding box center [197, 48] width 5 height 5
click at [196, 48] on div at bounding box center [198, 48] width 11 height 11
click at [245, 84] on div "Done" at bounding box center [255, 84] width 40 height 14
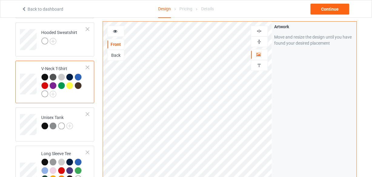
scroll to position [96, 0]
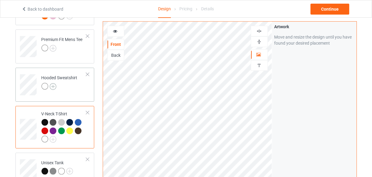
click at [53, 83] on img at bounding box center [53, 86] width 7 height 7
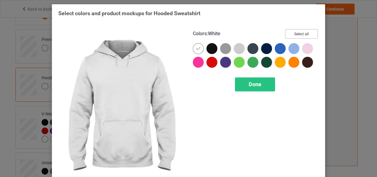
click at [287, 33] on button "Select all" at bounding box center [301, 33] width 33 height 9
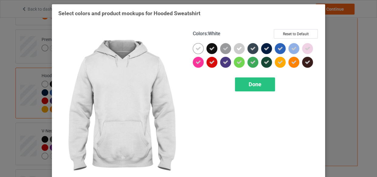
click at [196, 47] on icon at bounding box center [197, 48] width 5 height 5
click at [196, 47] on div at bounding box center [198, 48] width 11 height 11
click at [248, 86] on span "Done" at bounding box center [254, 84] width 13 height 6
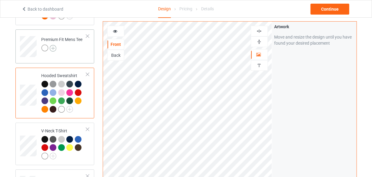
click at [54, 47] on img at bounding box center [53, 48] width 7 height 7
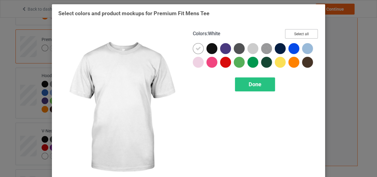
click at [294, 32] on button "Select all" at bounding box center [301, 33] width 33 height 9
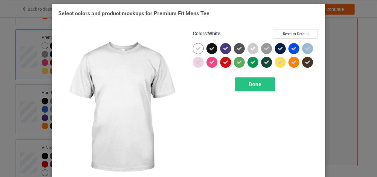
click at [193, 46] on div at bounding box center [198, 48] width 11 height 11
click at [249, 82] on span "Done" at bounding box center [254, 84] width 13 height 6
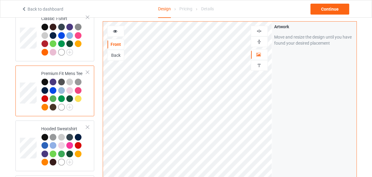
scroll to position [13, 0]
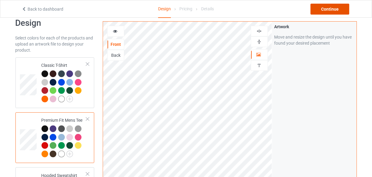
click at [315, 9] on div "Continue" at bounding box center [330, 9] width 39 height 11
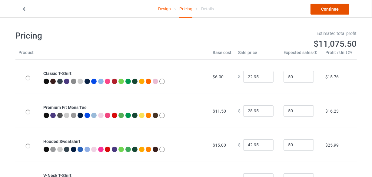
click at [322, 11] on link "Continue" at bounding box center [330, 9] width 39 height 11
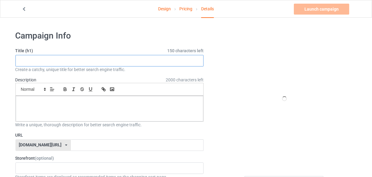
click at [120, 58] on input "text" at bounding box center [109, 61] width 189 height 12
paste input "Don't Duck With Me Funny"
type input "Don't Duck With Me Funny"
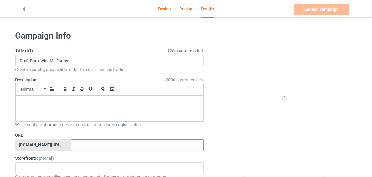
click at [81, 147] on input "text" at bounding box center [137, 145] width 133 height 12
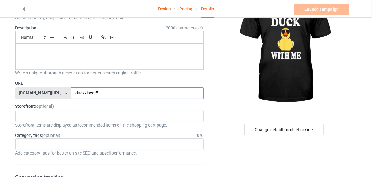
scroll to position [55, 0]
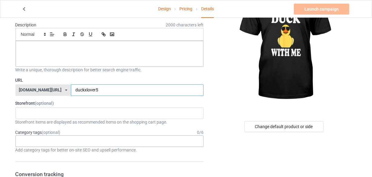
type input "duckxlover5"
click at [84, 144] on div "Age > [DEMOGRAPHIC_DATA] > 1 Age > [DEMOGRAPHIC_DATA] Months > 1 Month Age > [D…" at bounding box center [109, 141] width 189 height 12
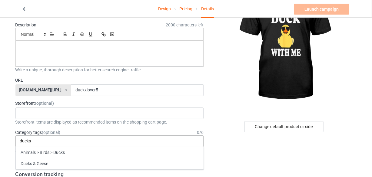
type input "ducks"
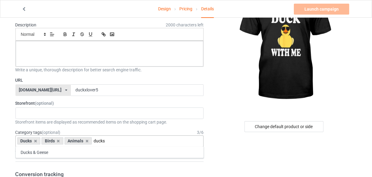
type input "ducks"
type input "geese"
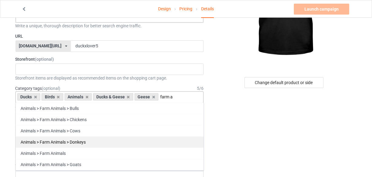
scroll to position [110, 0]
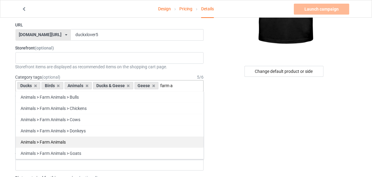
type input "farm a"
click at [108, 141] on div "Animals > Farm Animals" at bounding box center [110, 141] width 188 height 11
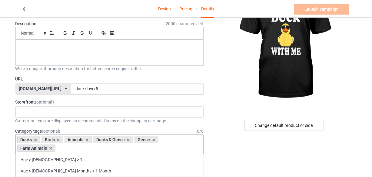
scroll to position [55, 0]
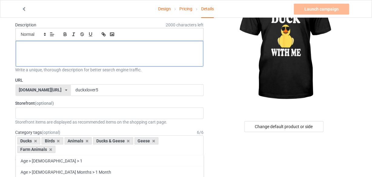
click at [75, 54] on div at bounding box center [110, 53] width 188 height 25
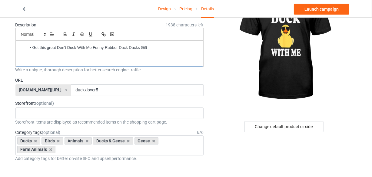
scroll to position [0, 0]
drag, startPoint x: 33, startPoint y: 45, endPoint x: 5, endPoint y: 43, distance: 28.0
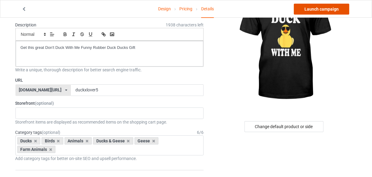
click at [310, 9] on link "Launch campaign" at bounding box center [321, 9] width 55 height 11
